Goal: Check status: Check status

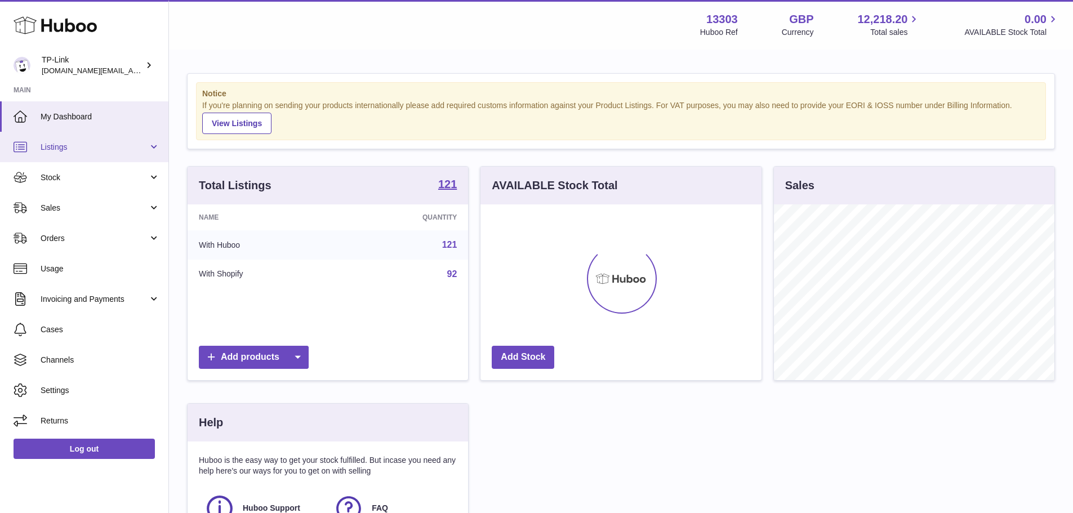
scroll to position [176, 281]
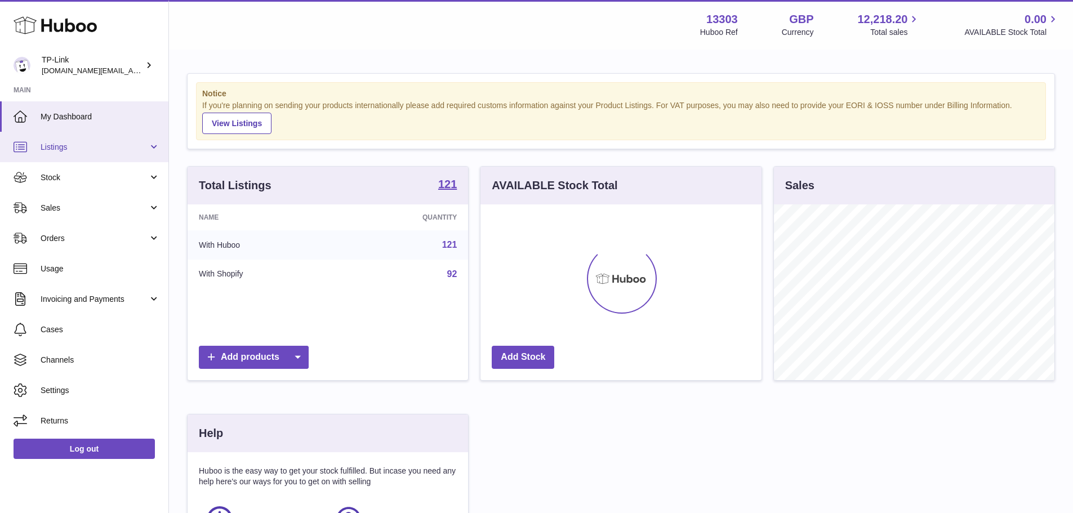
click at [82, 148] on span "Listings" at bounding box center [95, 147] width 108 height 11
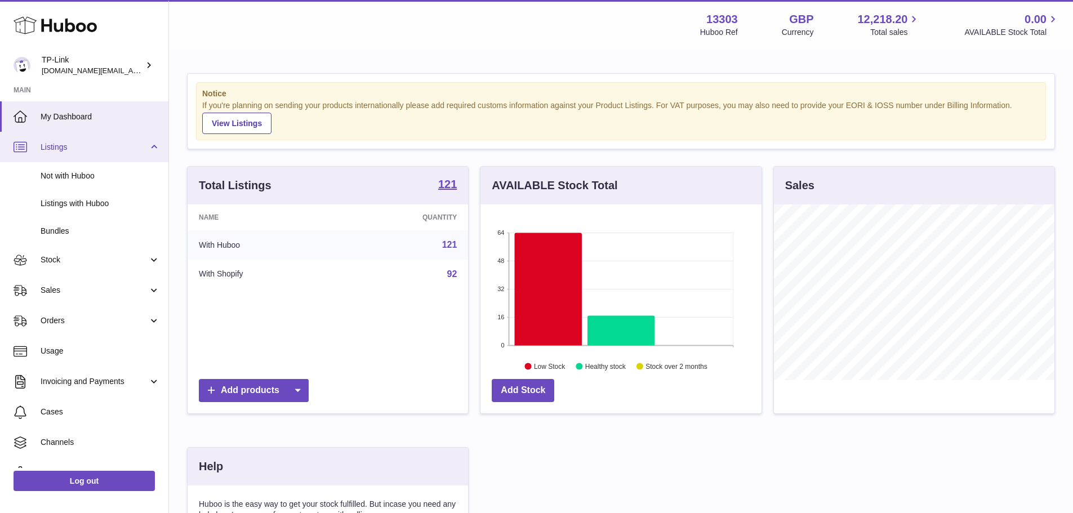
click at [94, 143] on span "Listings" at bounding box center [95, 147] width 108 height 11
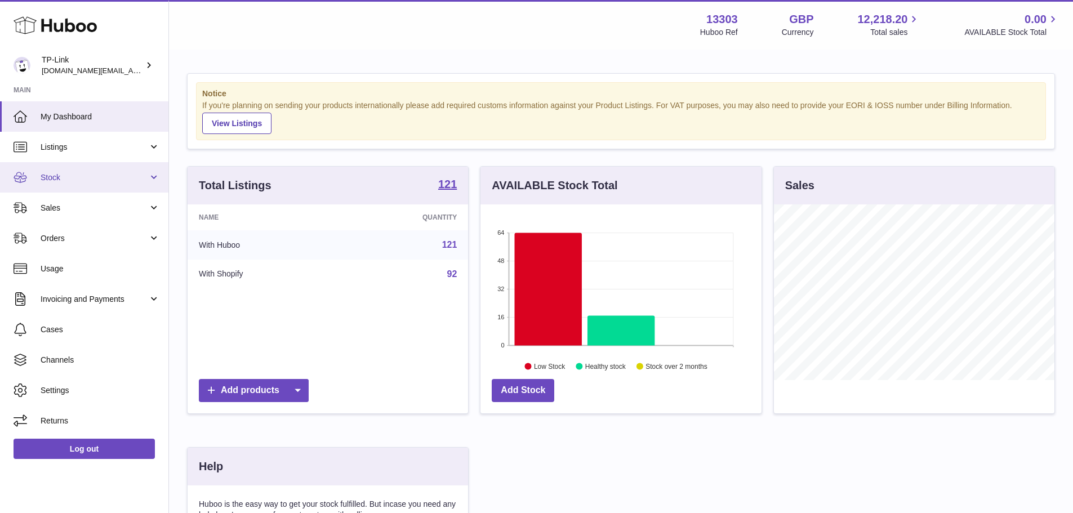
click at [95, 173] on span "Stock" at bounding box center [95, 177] width 108 height 11
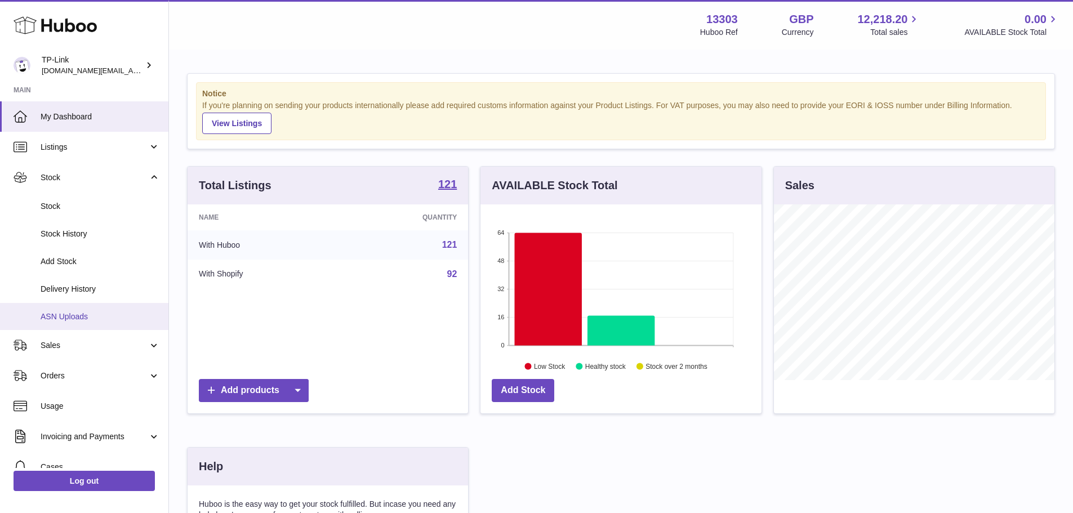
click at [80, 310] on link "ASN Uploads" at bounding box center [84, 317] width 168 height 28
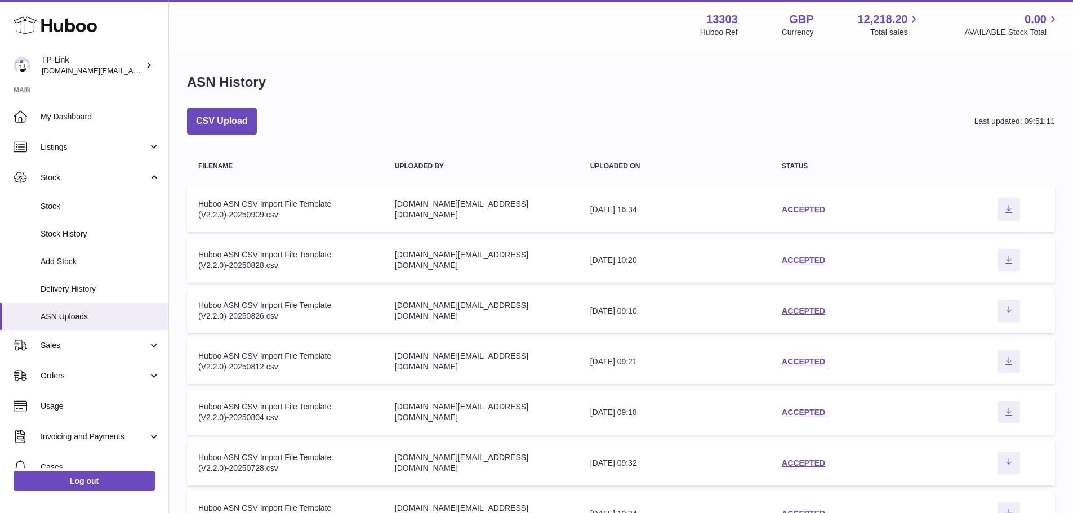
click at [800, 206] on link "ACCEPTED" at bounding box center [803, 209] width 43 height 9
